Goal: Navigation & Orientation: Find specific page/section

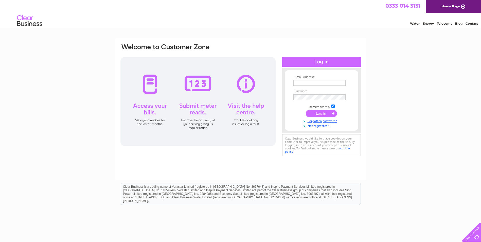
type input "yorkshirehose@aol.com"
click at [324, 112] on input "submit" at bounding box center [321, 113] width 31 height 7
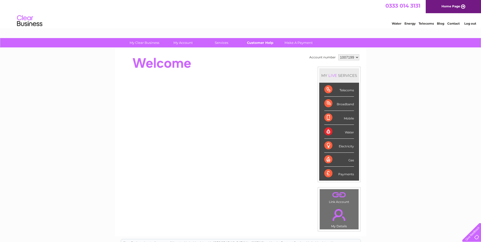
click at [267, 41] on link "Customer Help" at bounding box center [260, 42] width 42 height 9
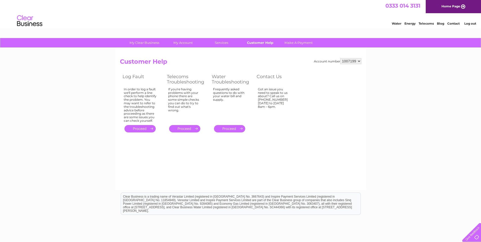
click at [256, 42] on link "Customer Help" at bounding box center [260, 42] width 42 height 9
click at [454, 23] on link "Contact" at bounding box center [453, 24] width 12 height 4
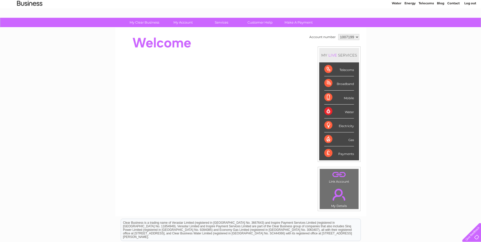
scroll to position [9, 0]
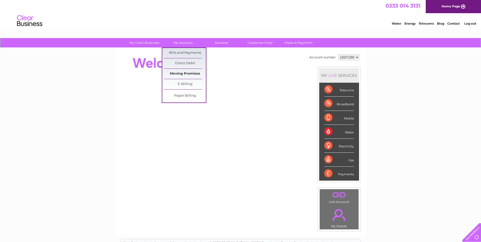
click at [189, 72] on link "Moving Premises" at bounding box center [185, 74] width 42 height 10
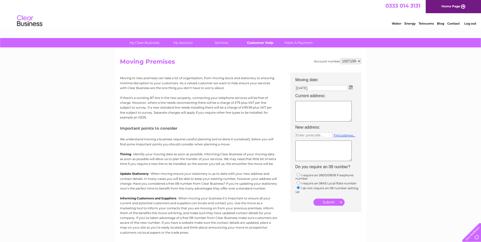
click at [253, 41] on link "Customer Help" at bounding box center [260, 42] width 42 height 9
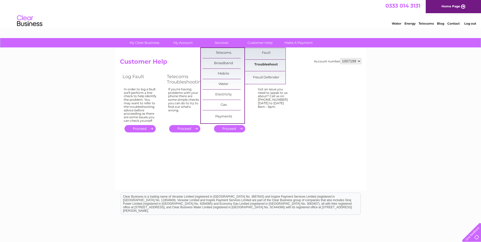
click at [271, 63] on link "Troubleshoot" at bounding box center [266, 65] width 42 height 10
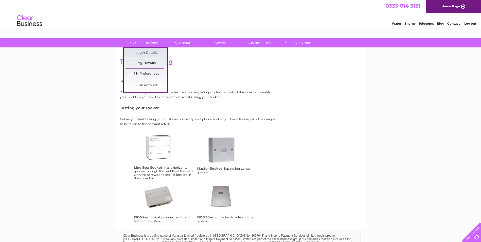
click at [148, 63] on link "My Details" at bounding box center [146, 63] width 42 height 10
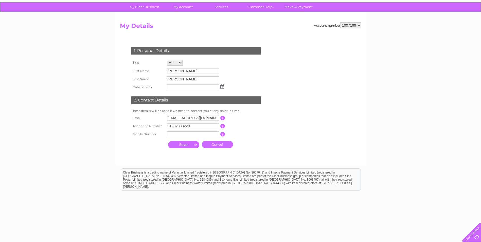
scroll to position [25, 0]
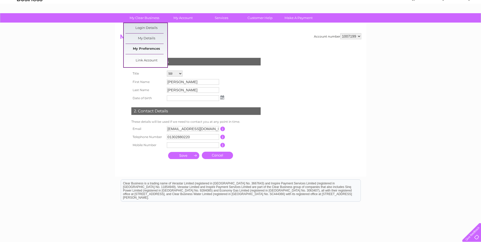
click at [149, 46] on link "My Preferences" at bounding box center [146, 49] width 42 height 10
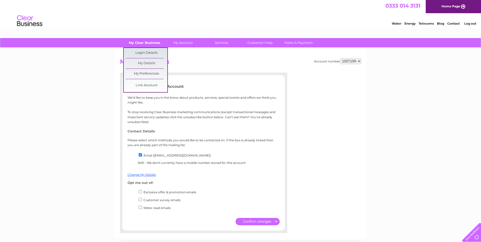
click at [150, 42] on link "My Clear Business" at bounding box center [144, 42] width 42 height 9
click at [150, 52] on link "Login Details" at bounding box center [146, 53] width 42 height 10
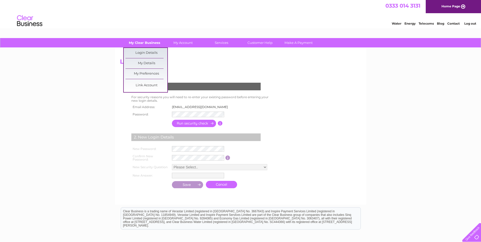
click at [147, 43] on link "My Clear Business" at bounding box center [144, 42] width 42 height 9
click at [146, 61] on link "My Details" at bounding box center [146, 63] width 42 height 10
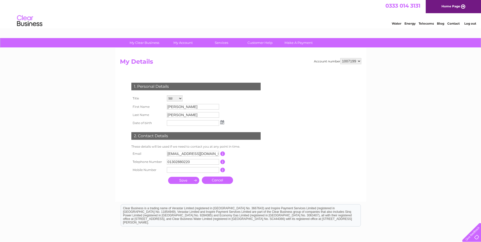
click at [223, 153] on input "button" at bounding box center [222, 153] width 5 height 5
click at [250, 174] on div "1. Personal Details Title Mr Mrs Ms Miss Dr Rev Prof Other First Name Paul Last…" at bounding box center [197, 132] width 154 height 109
click at [256, 42] on link "Customer Help" at bounding box center [260, 42] width 42 height 9
